Goal: Find specific page/section: Find specific page/section

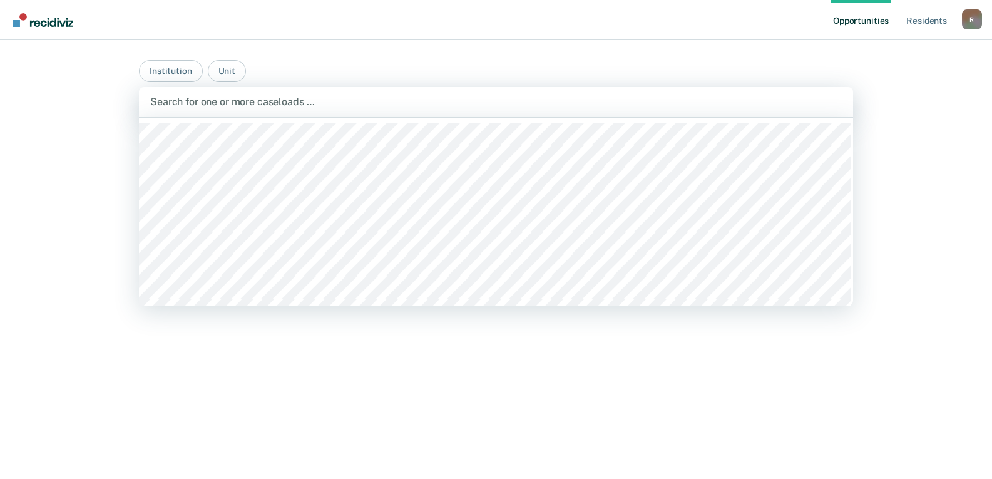
click at [325, 106] on div at bounding box center [496, 102] width 692 height 14
